Goal: Task Accomplishment & Management: Use online tool/utility

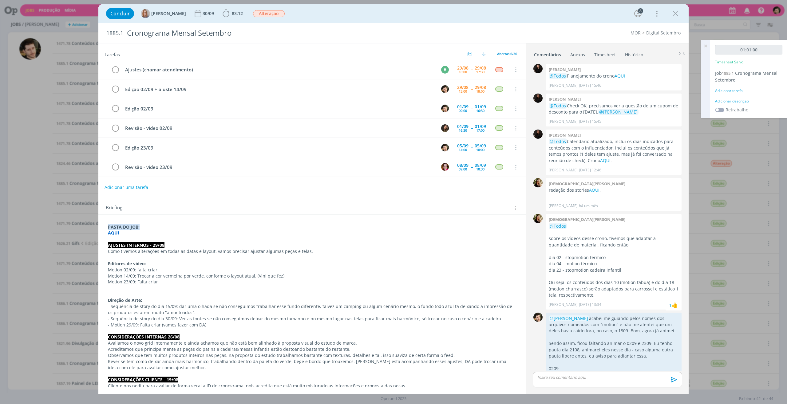
scroll to position [921, 0]
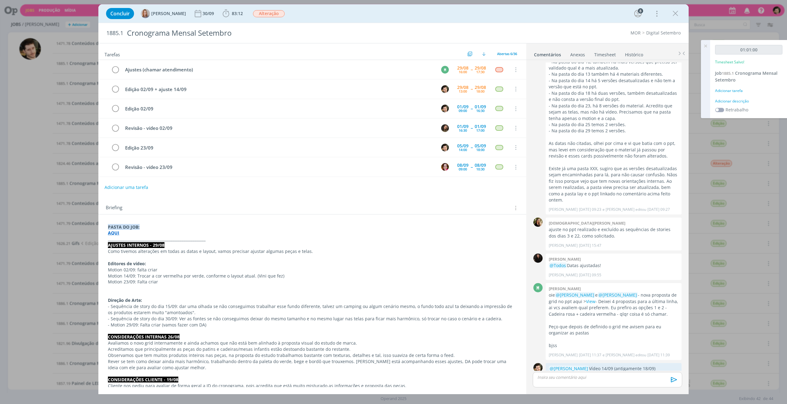
click at [730, 89] on div "Adicionar tarefa" at bounding box center [748, 91] width 67 height 6
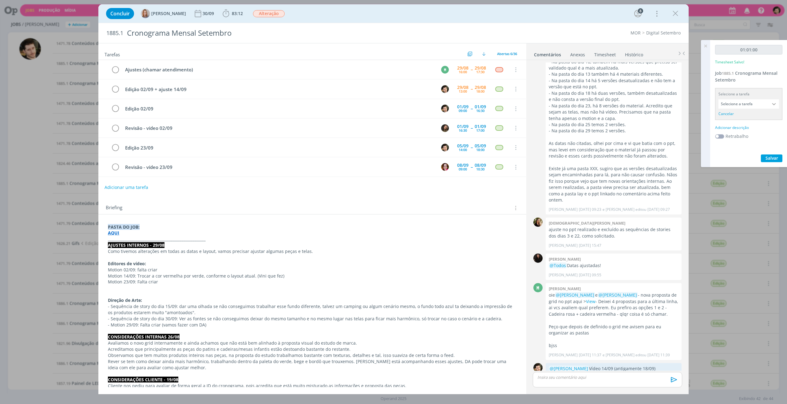
click at [760, 102] on input "Selecione a tarefa" at bounding box center [748, 103] width 61 height 9
click at [756, 130] on div "Edição 23/09 - [PERSON_NAME]" at bounding box center [749, 131] width 53 height 5
click at [759, 102] on input "Edição 23/09" at bounding box center [748, 103] width 61 height 9
click at [755, 152] on div "Edição 02/09 + ajuste 14/09 - [PERSON_NAME]" at bounding box center [749, 152] width 53 height 5
type input "Edição 02/09 + ajuste 14/09"
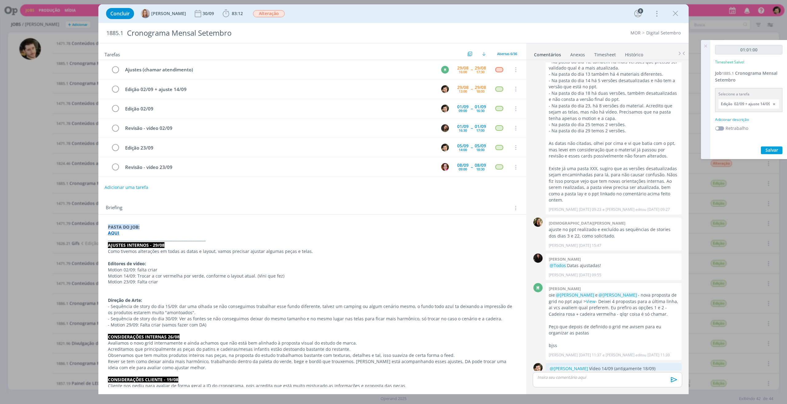
click at [745, 115] on div "01:01:00 Timesheet Salvo! Job 1885.1 Cronograma Mensal Setembro Selecione a tar…" at bounding box center [748, 99] width 77 height 119
click at [745, 123] on div "01:01:00 Timesheet Salvo! Job 1885.1 Cronograma Mensal Setembro Selecione a tar…" at bounding box center [748, 99] width 77 height 119
click at [744, 120] on div "Adicionar descrição" at bounding box center [748, 120] width 67 height 6
click at [747, 130] on textarea at bounding box center [748, 129] width 64 height 22
type textarea "E"
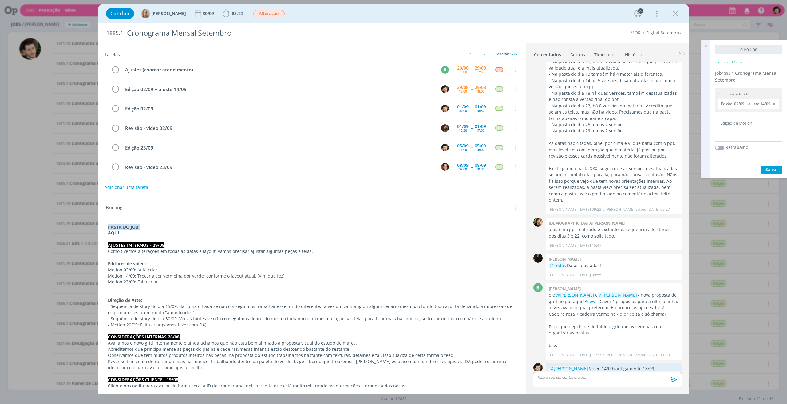
type textarea "Edição de Motion."
click at [772, 168] on span "Salvar" at bounding box center [771, 169] width 13 height 6
click at [596, 51] on link "Timesheet" at bounding box center [605, 53] width 22 height 9
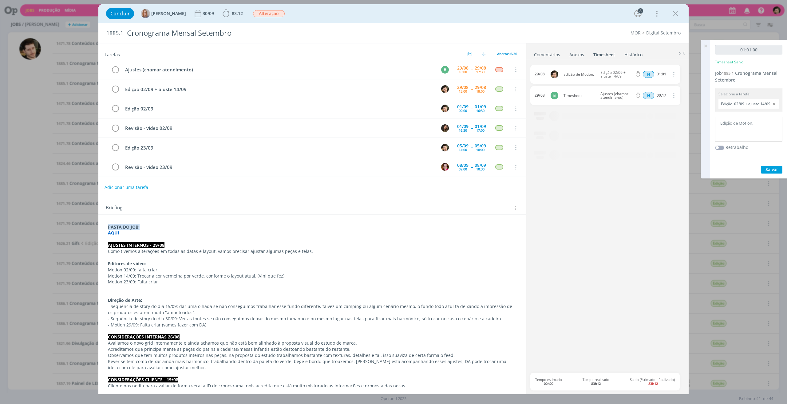
click at [674, 75] on icon "dialog" at bounding box center [673, 73] width 7 height 7
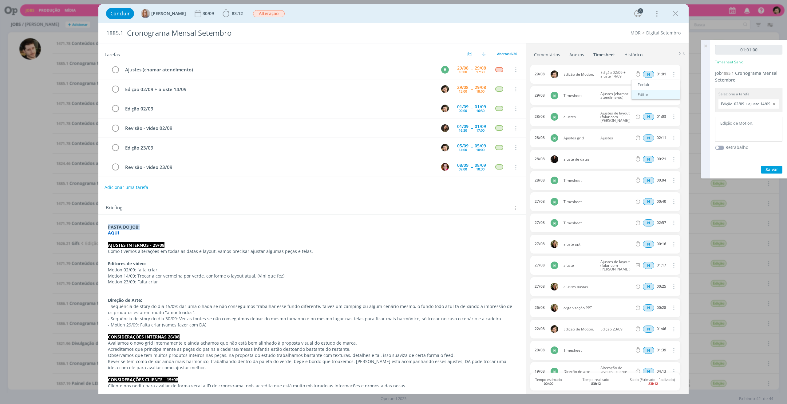
click at [661, 91] on link "Editar" at bounding box center [655, 95] width 49 height 10
click at [673, 14] on icon "dialog" at bounding box center [675, 13] width 9 height 9
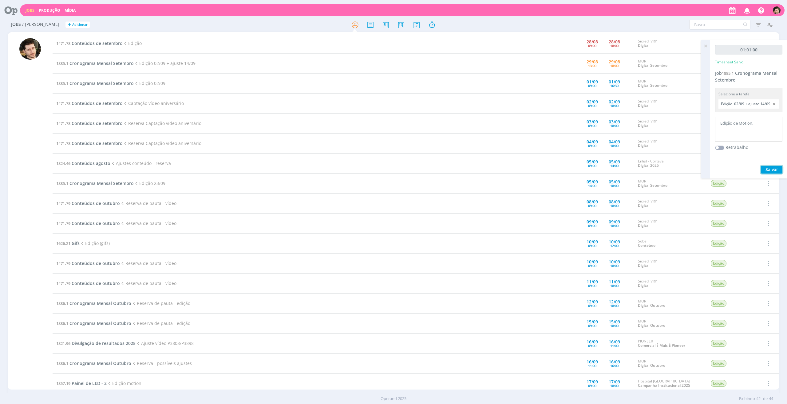
click at [767, 168] on span "Salvar" at bounding box center [771, 169] width 13 height 6
click at [706, 45] on icon at bounding box center [705, 46] width 11 height 12
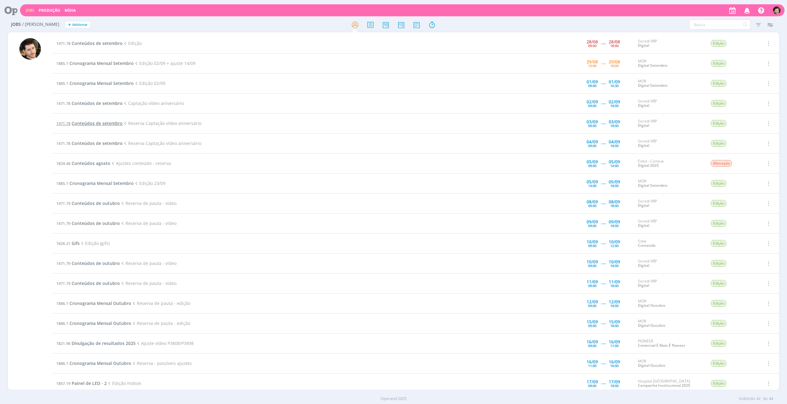
click at [100, 124] on span "Conteúdos de setembro" at bounding box center [97, 123] width 51 height 6
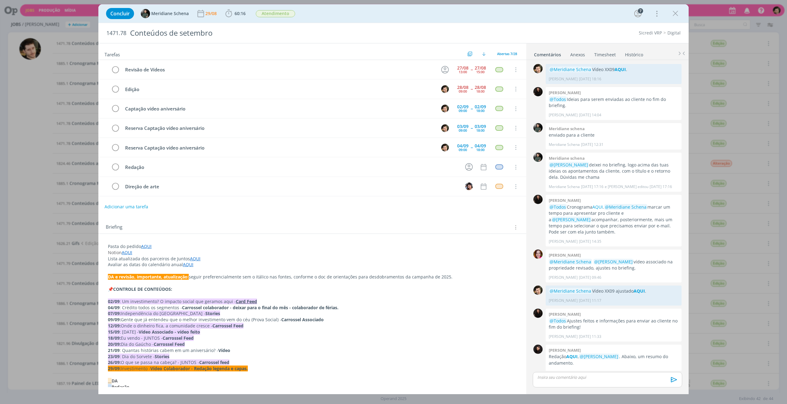
scroll to position [614, 0]
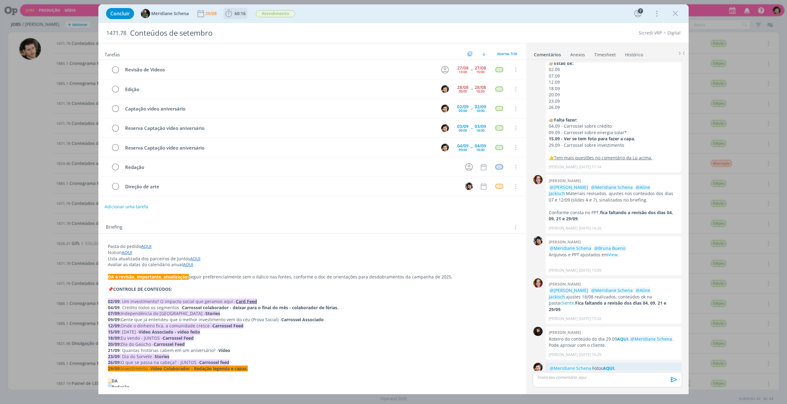
click at [239, 16] on span "60:16" at bounding box center [240, 13] width 11 height 6
click at [246, 25] on span "Iniciar" at bounding box center [249, 27] width 13 height 4
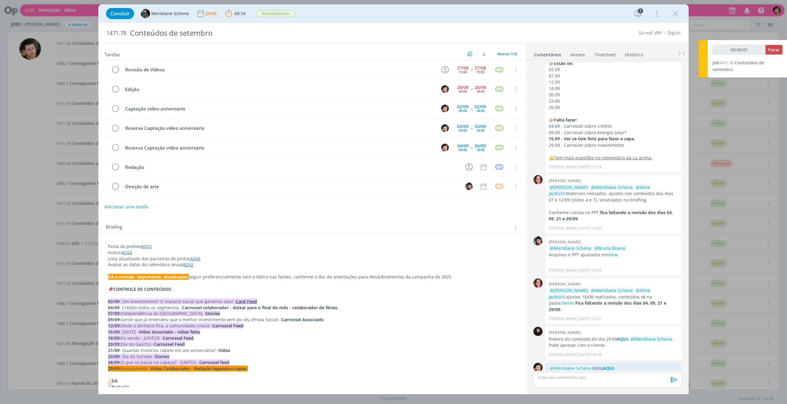
click at [601, 54] on link "Timesheet" at bounding box center [605, 53] width 22 height 9
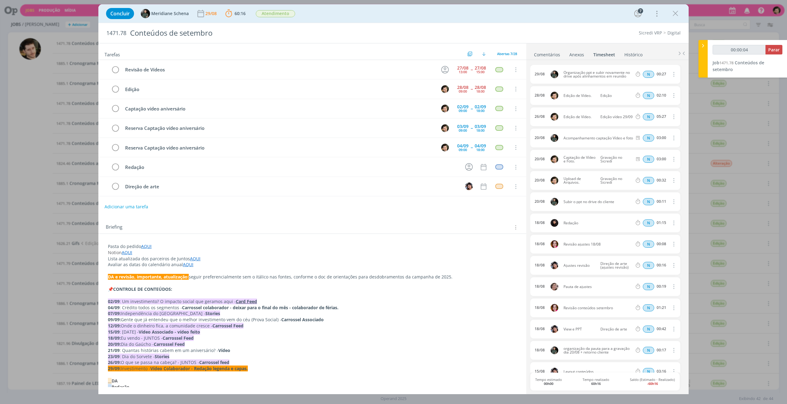
type input "00:00:05"
click at [772, 48] on span "Parar" at bounding box center [773, 50] width 11 height 6
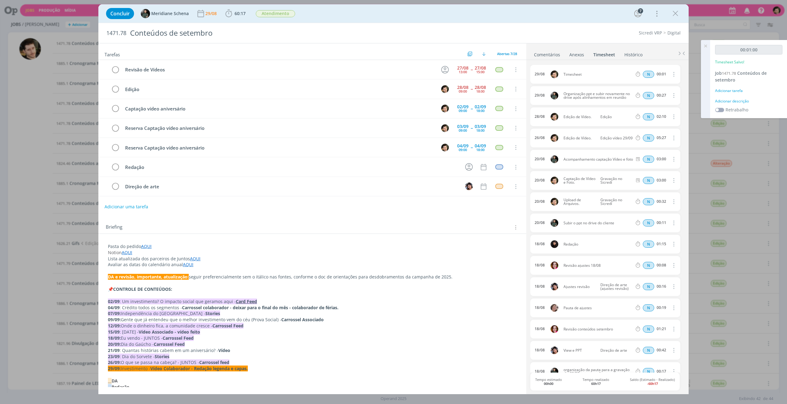
click at [670, 73] on icon "dialog" at bounding box center [673, 73] width 7 height 7
click at [650, 86] on link "Excluir" at bounding box center [655, 85] width 49 height 10
click at [665, 75] on button "Sim" at bounding box center [668, 74] width 12 height 7
click at [675, 10] on icon "dialog" at bounding box center [675, 13] width 9 height 9
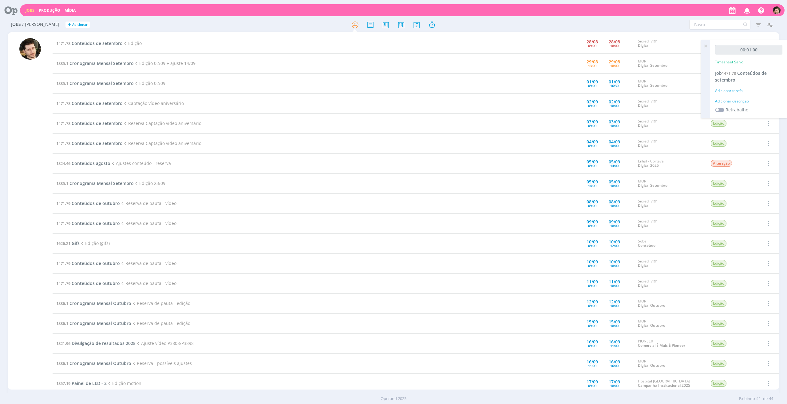
click at [707, 44] on icon at bounding box center [705, 46] width 11 height 12
click at [105, 62] on span "Cronograma Mensal Setembro" at bounding box center [101, 63] width 64 height 6
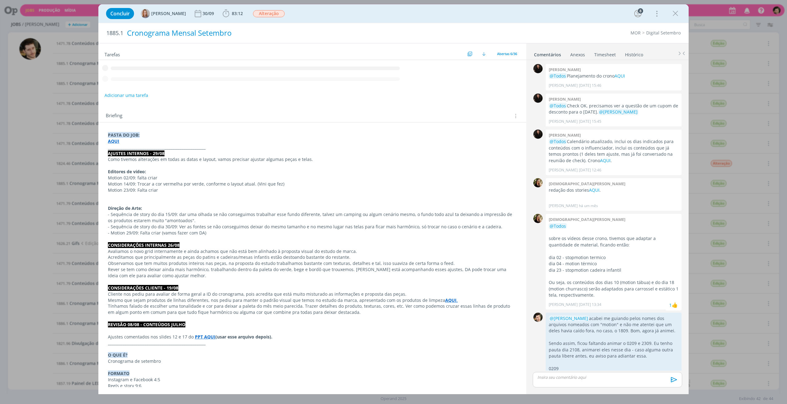
scroll to position [921, 0]
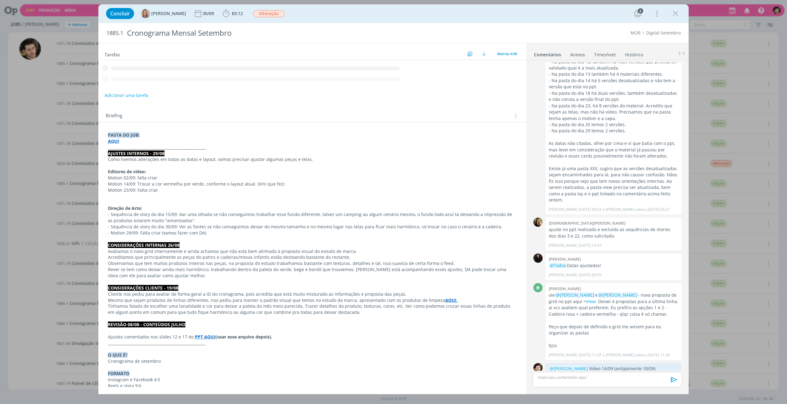
click at [229, 16] on icon "dialog" at bounding box center [225, 13] width 9 height 9
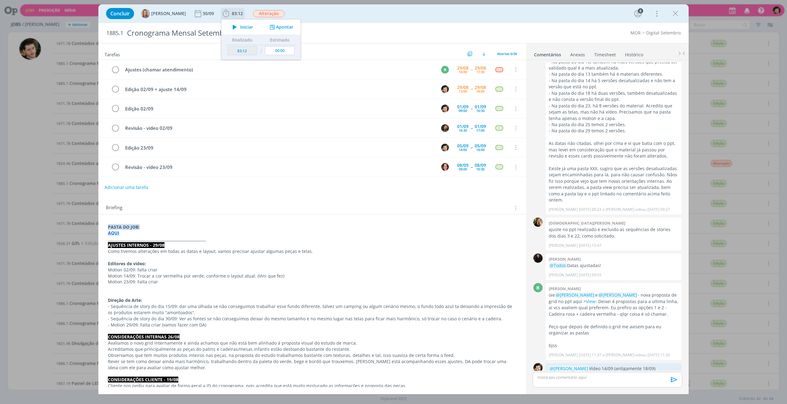
click at [244, 27] on span "Iniciar" at bounding box center [246, 27] width 13 height 4
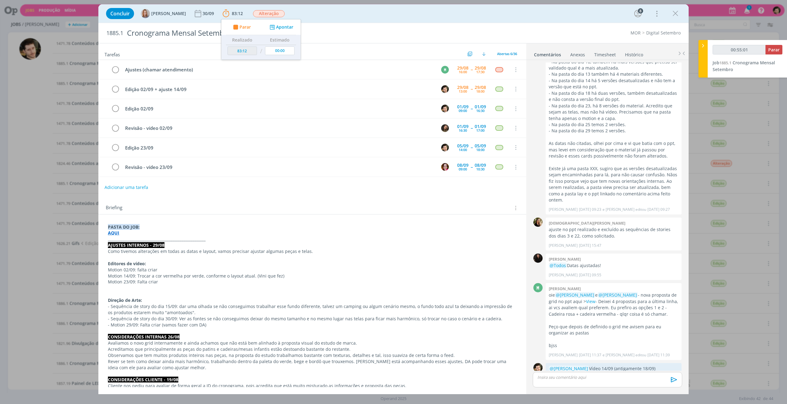
type input "00:56:01"
